Goal: Information Seeking & Learning: Learn about a topic

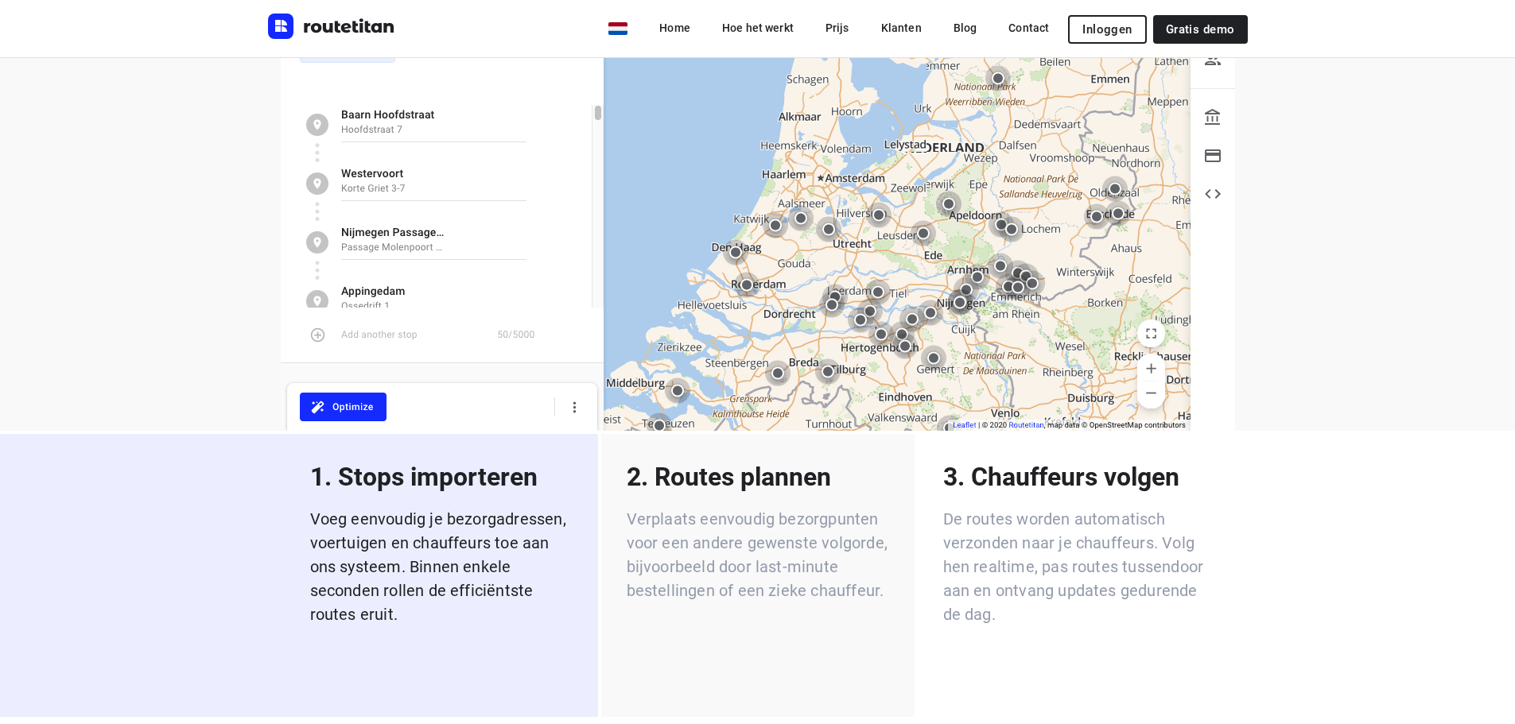
scroll to position [2306, 0]
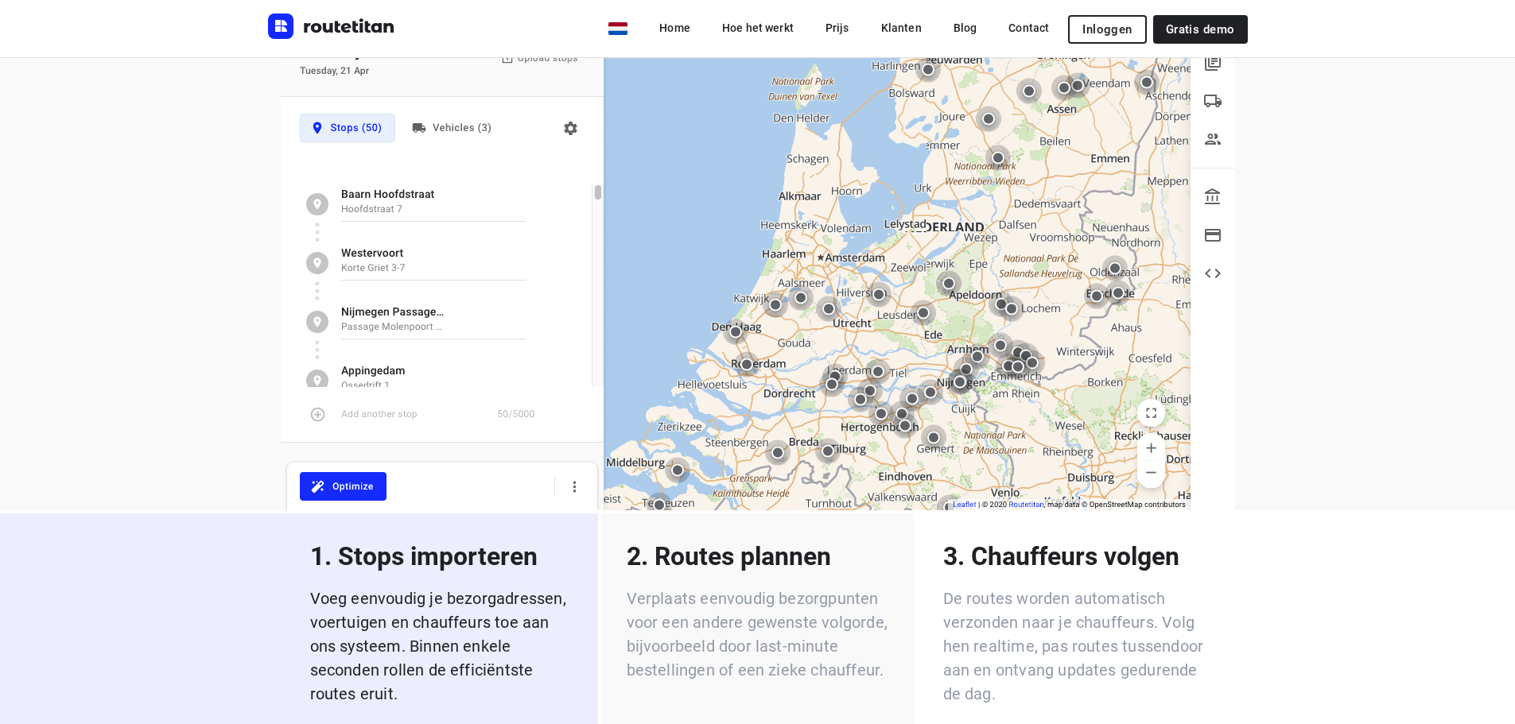
click at [712, 587] on p "Verplaats eenvoudig bezorgpunten voor een andere gewenste volgorde, bijvoorbeel…" at bounding box center [757, 634] width 262 height 95
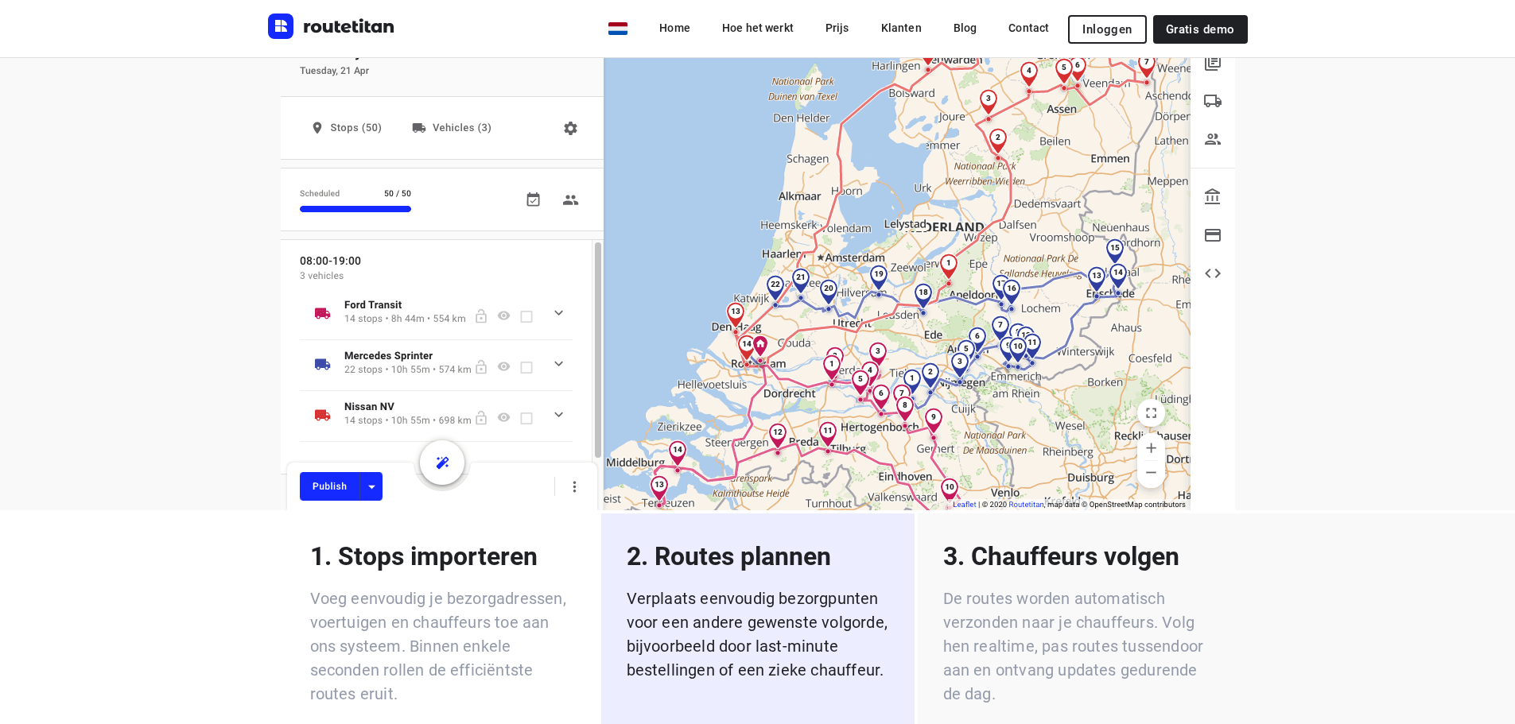
click at [995, 539] on p "3. Chauffeurs volgen" at bounding box center [1074, 556] width 262 height 35
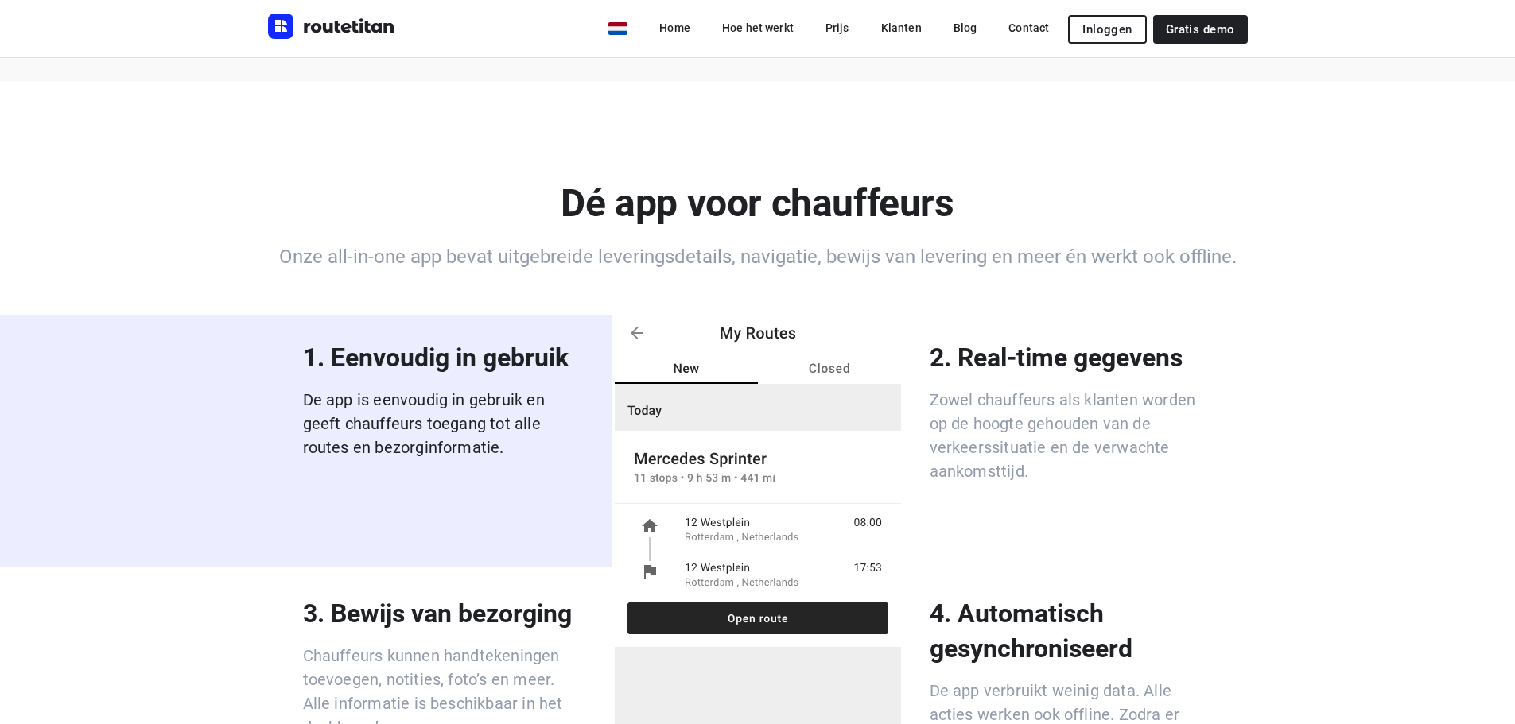
scroll to position [3896, 0]
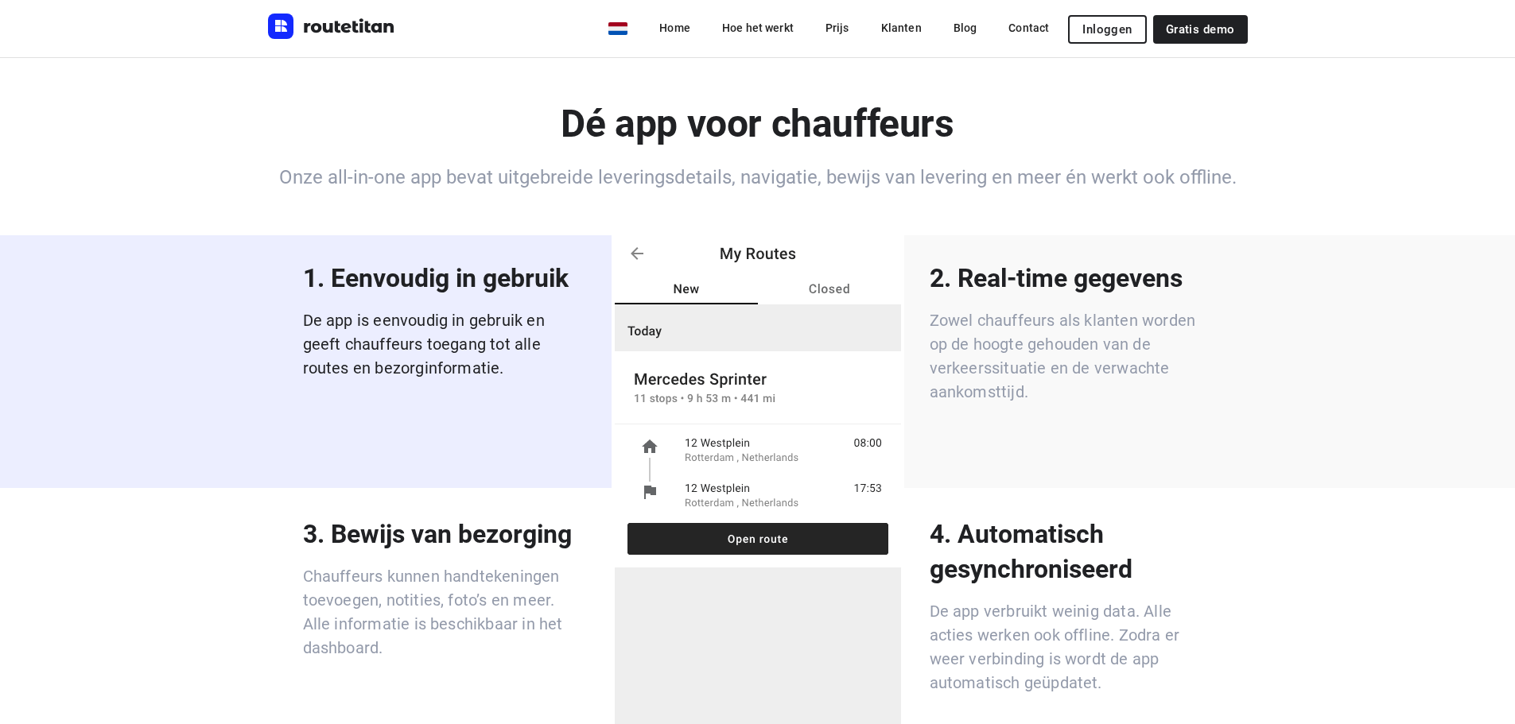
click at [1076, 344] on p "Zowel chauffeurs als klanten worden op de hoogte gehouden van de verkeerssituat…" at bounding box center [1070, 355] width 283 height 95
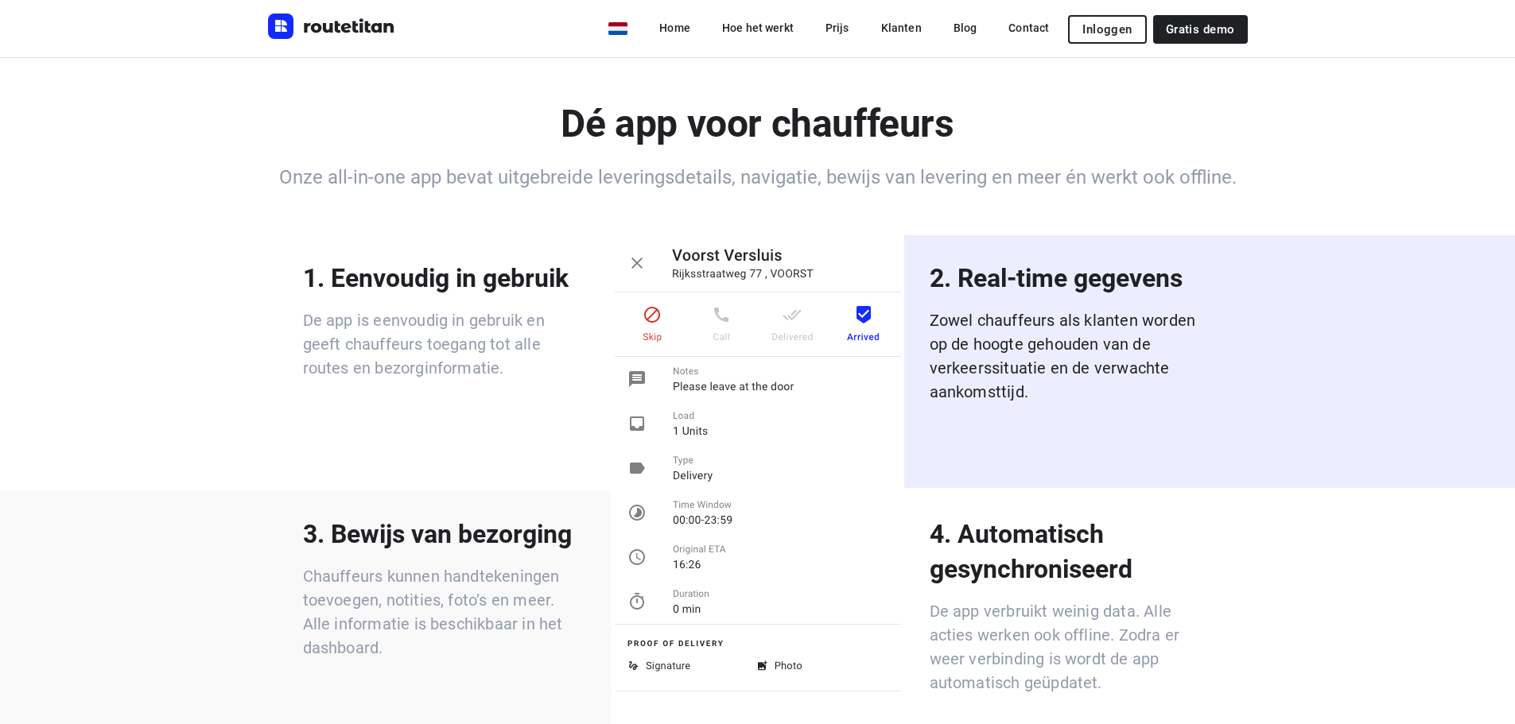
click at [416, 570] on p "Chauffeurs kunnen handtekeningen toevoegen, notities, foto’s en meer. Alle info…" at bounding box center [444, 611] width 283 height 95
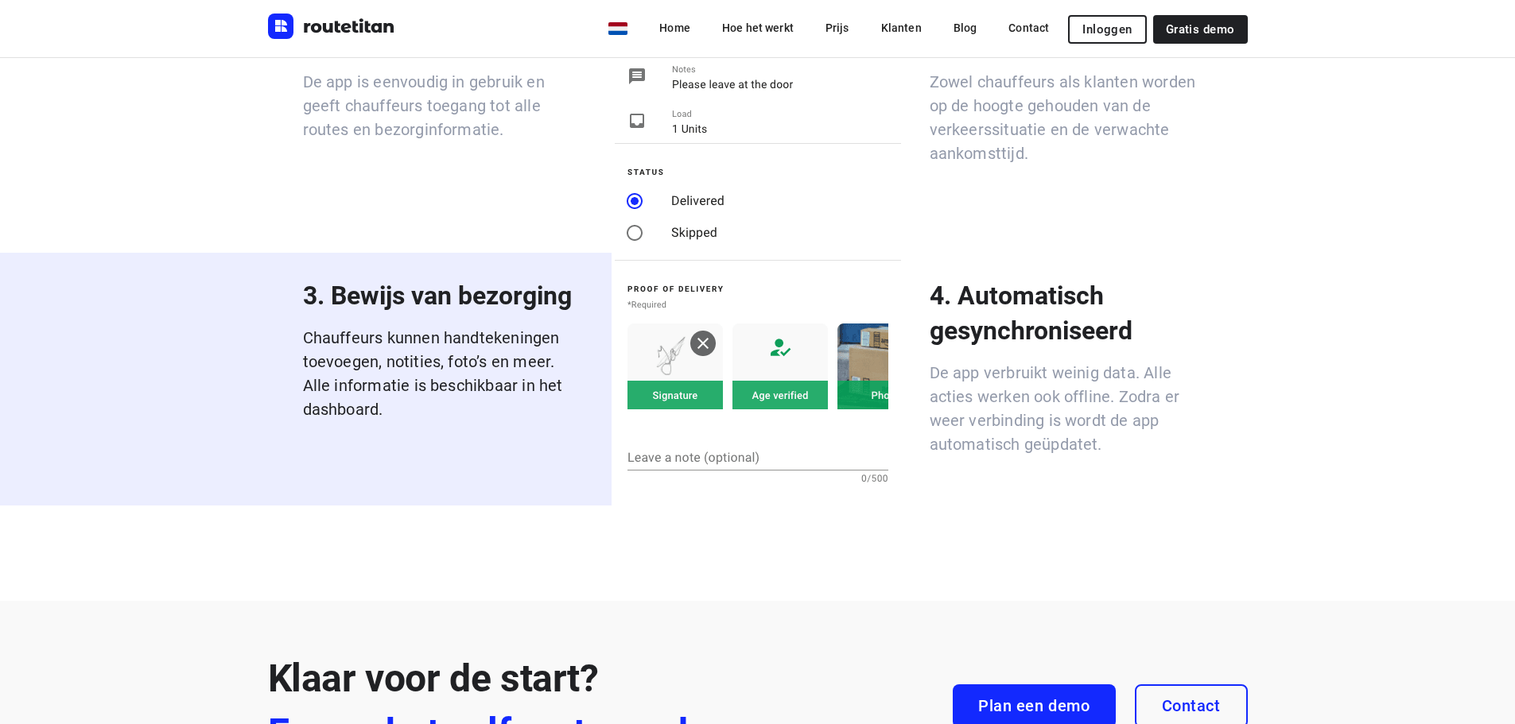
scroll to position [4214, 0]
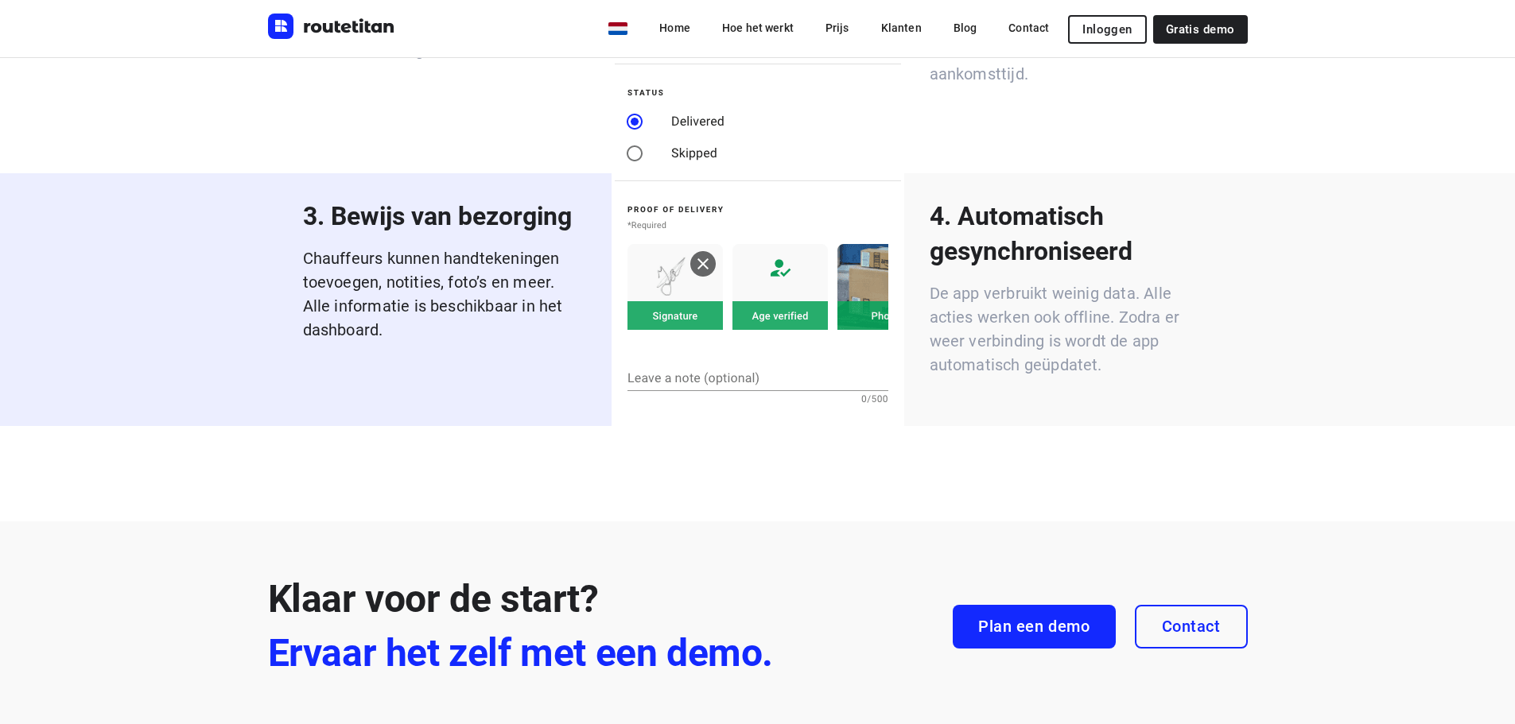
click at [1075, 281] on p "De app verbruikt weinig data. Alle acties werken ook offline. Zodra er weer ver…" at bounding box center [1070, 328] width 283 height 95
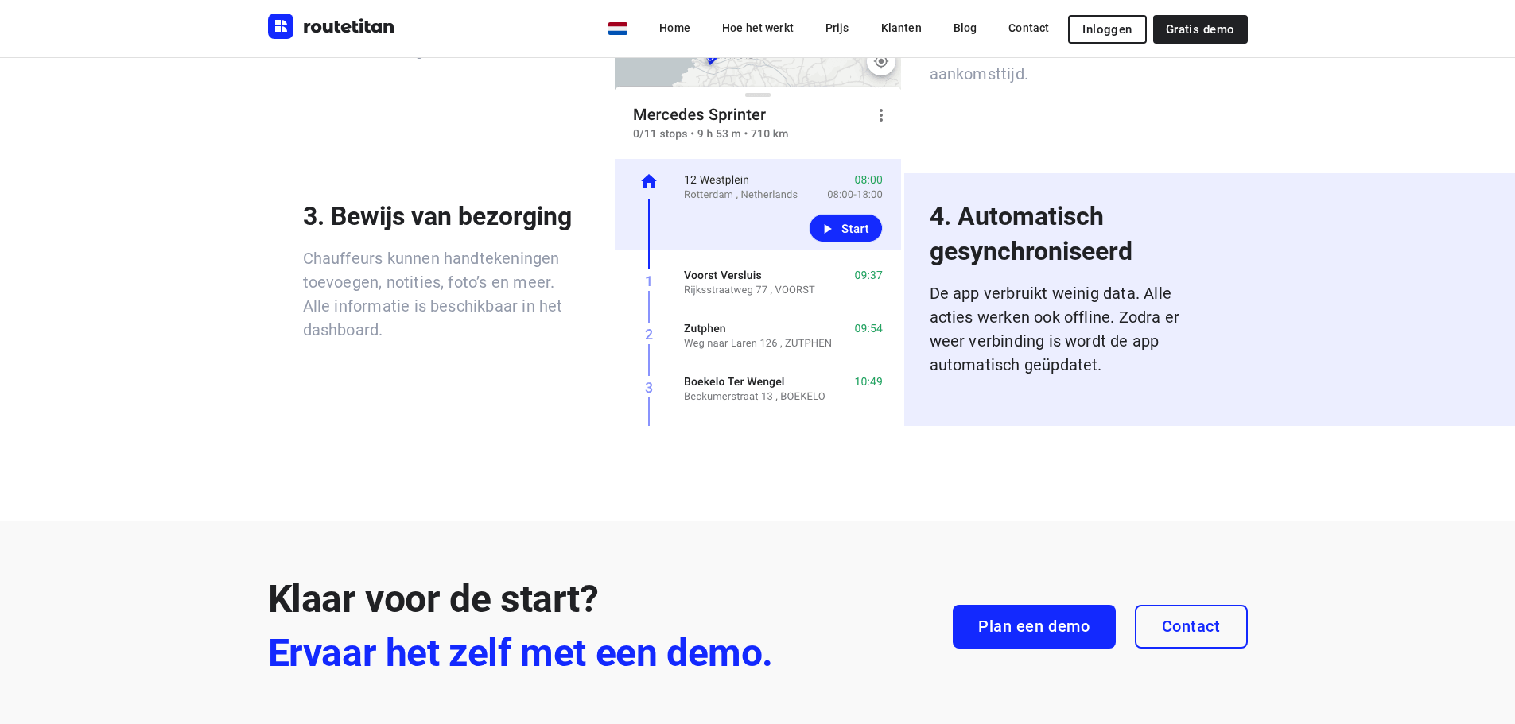
scroll to position [3975, 0]
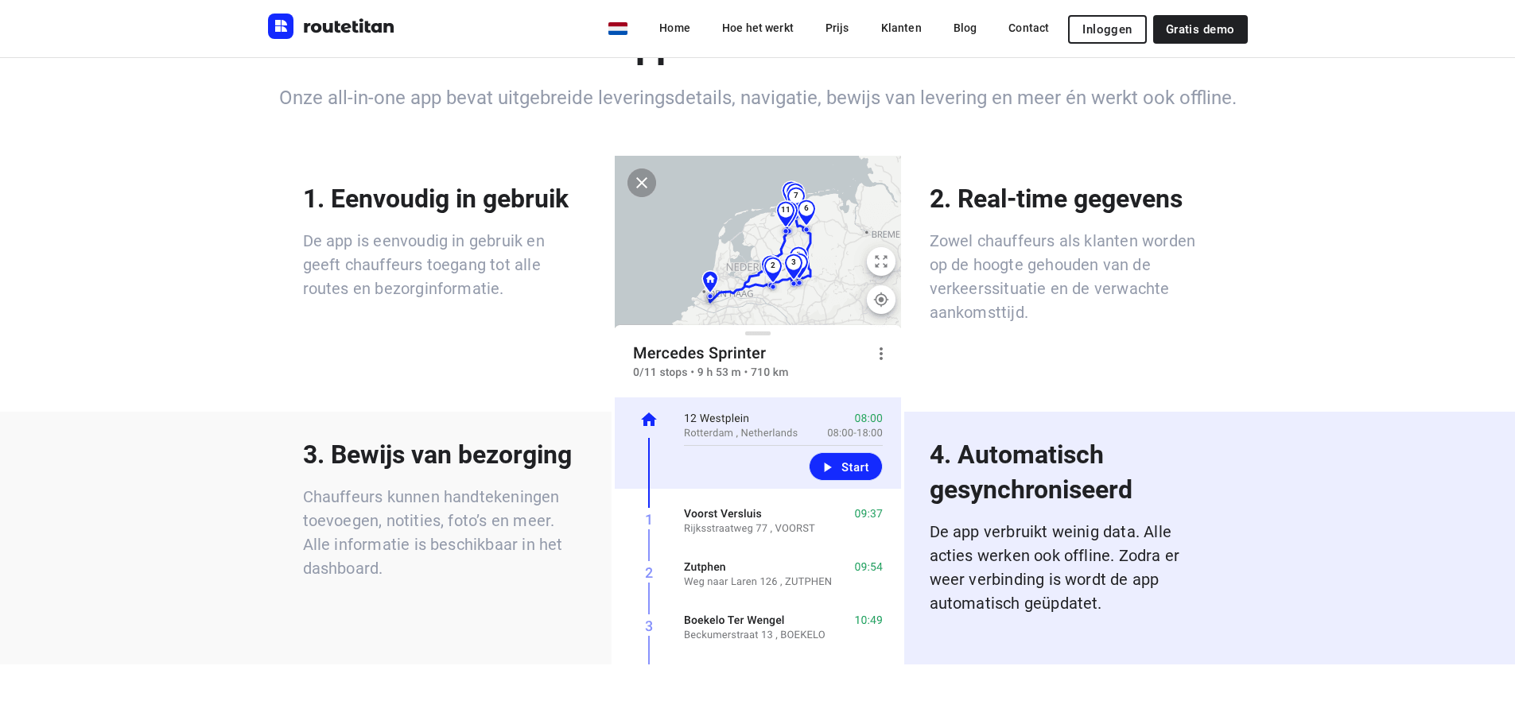
click at [511, 485] on p "Chauffeurs kunnen handtekeningen toevoegen, notities, foto’s en meer. Alle info…" at bounding box center [444, 532] width 283 height 95
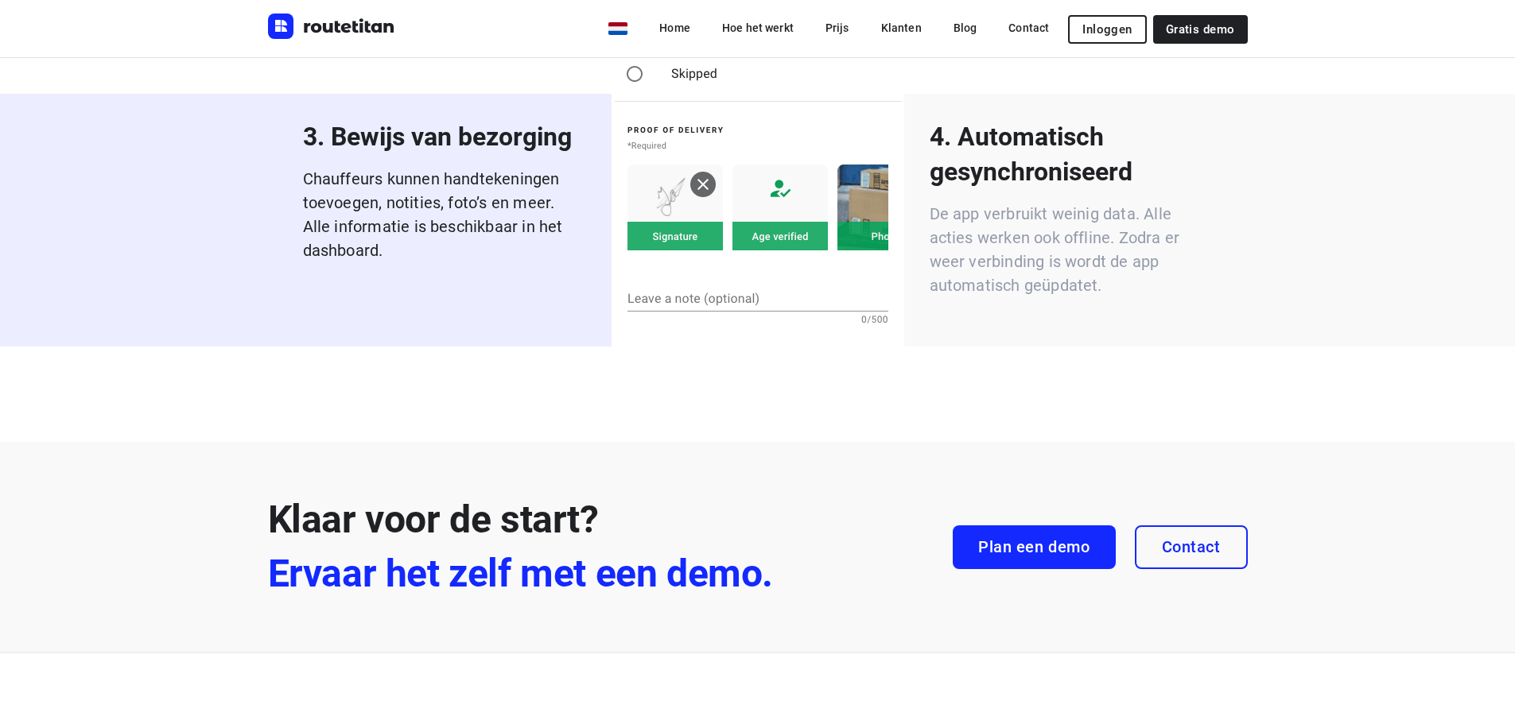
scroll to position [4532, 0]
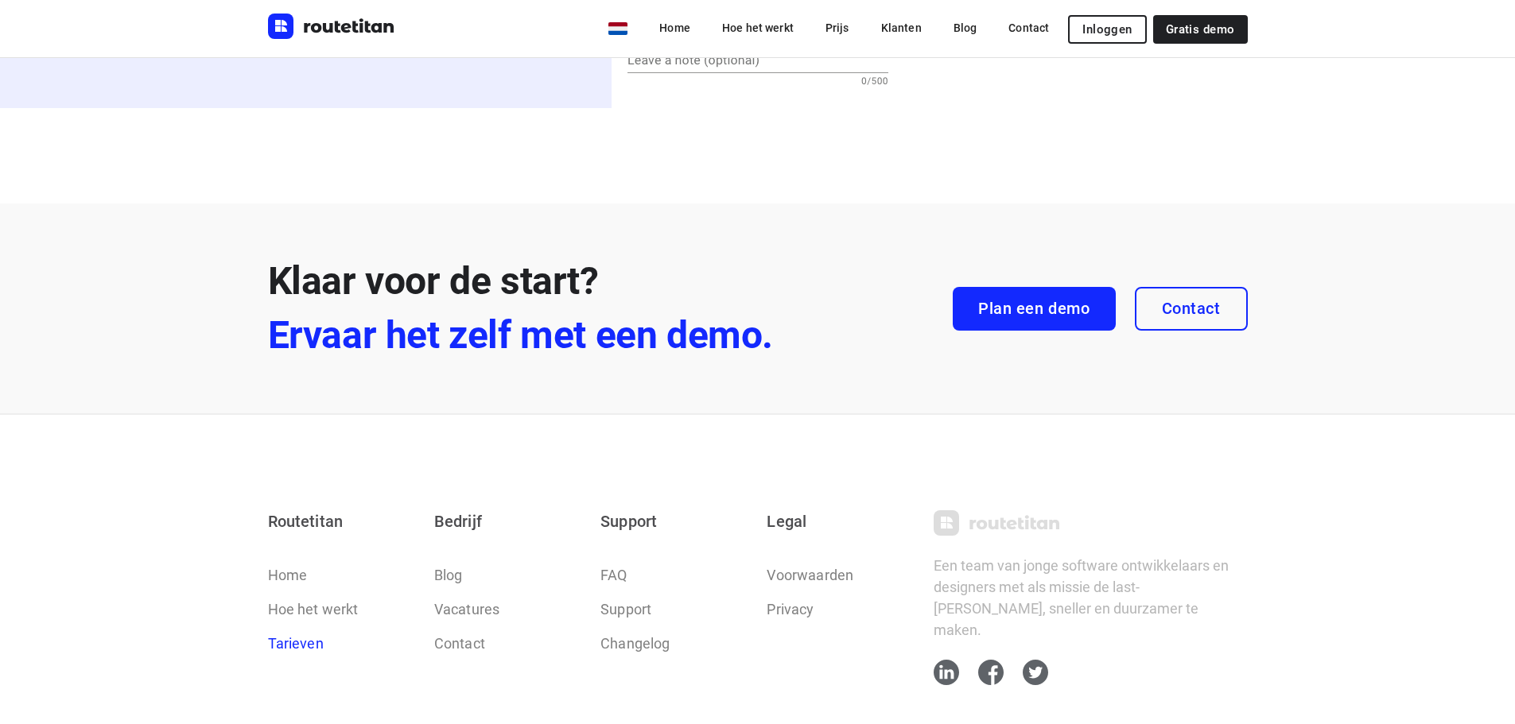
click at [291, 633] on link "Tarieven" at bounding box center [296, 643] width 56 height 21
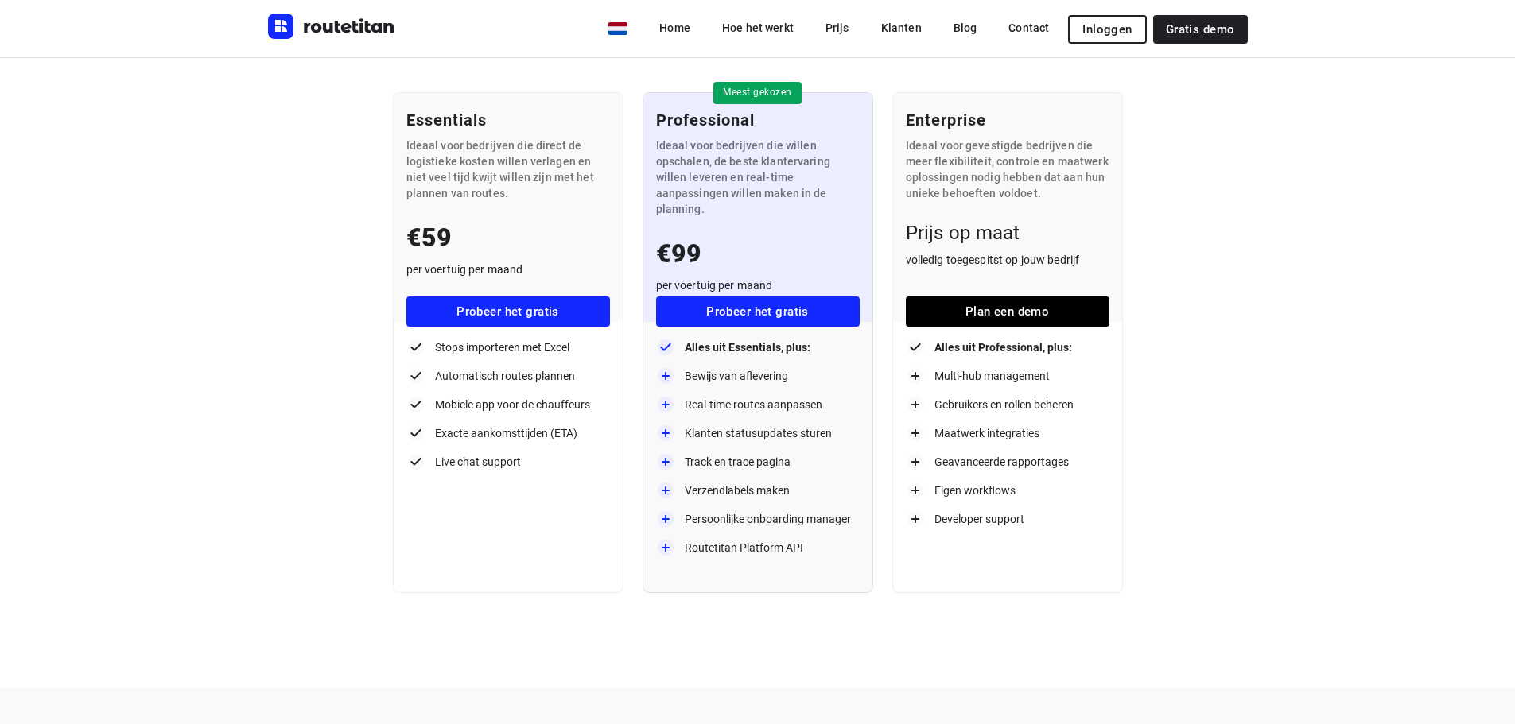
scroll to position [80, 0]
